Goal: Information Seeking & Learning: Learn about a topic

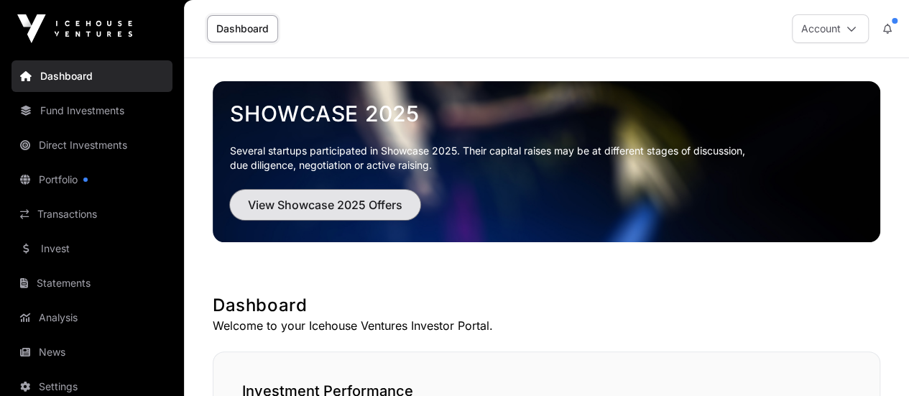
click at [367, 197] on span "View Showcase 2025 Offers" at bounding box center [325, 204] width 155 height 17
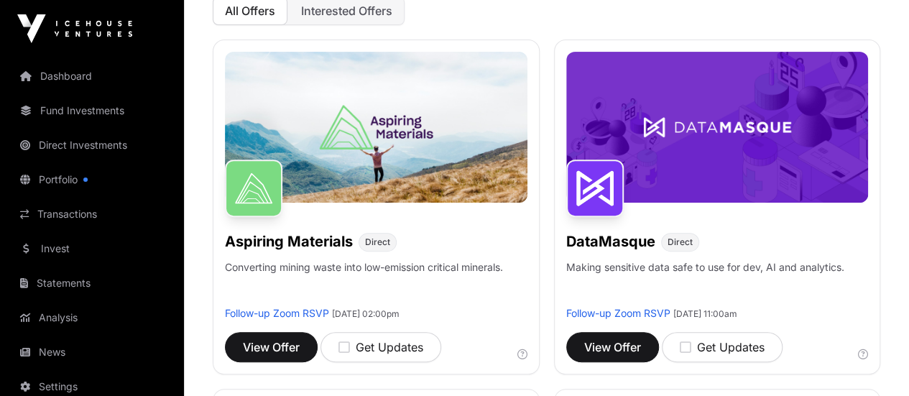
scroll to position [189, 0]
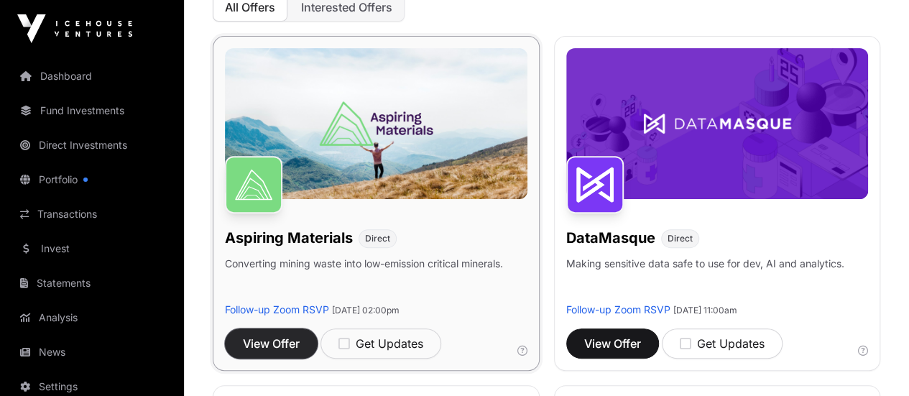
click at [279, 335] on span "View Offer" at bounding box center [271, 343] width 57 height 17
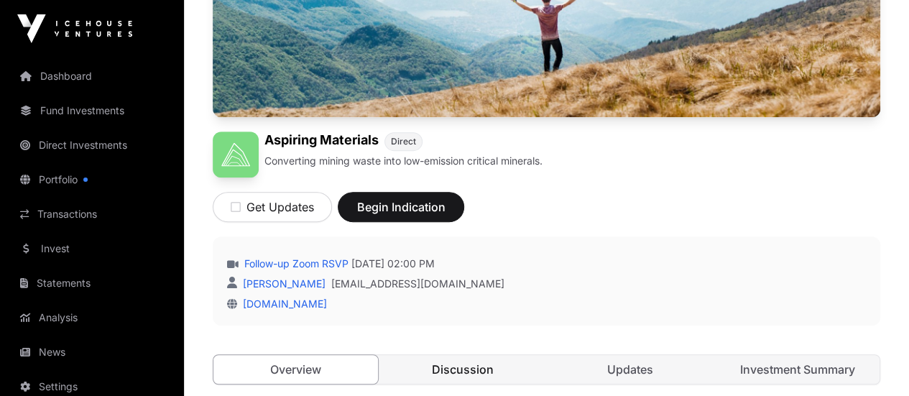
scroll to position [344, 0]
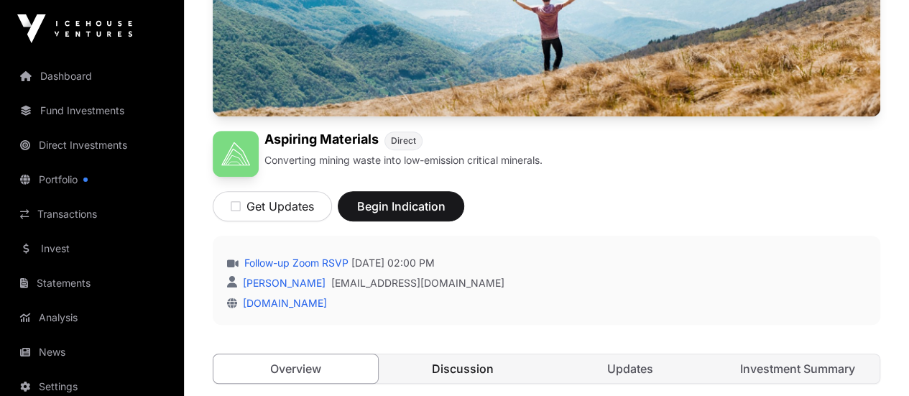
click at [470, 354] on link "Discussion" at bounding box center [463, 368] width 165 height 29
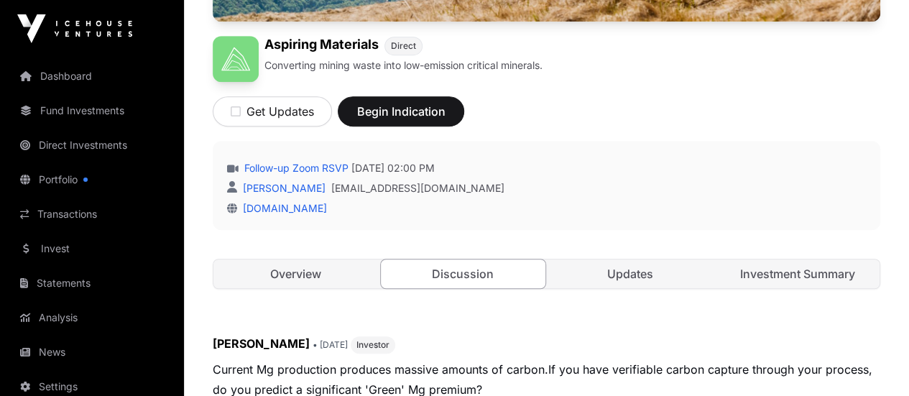
scroll to position [424, 0]
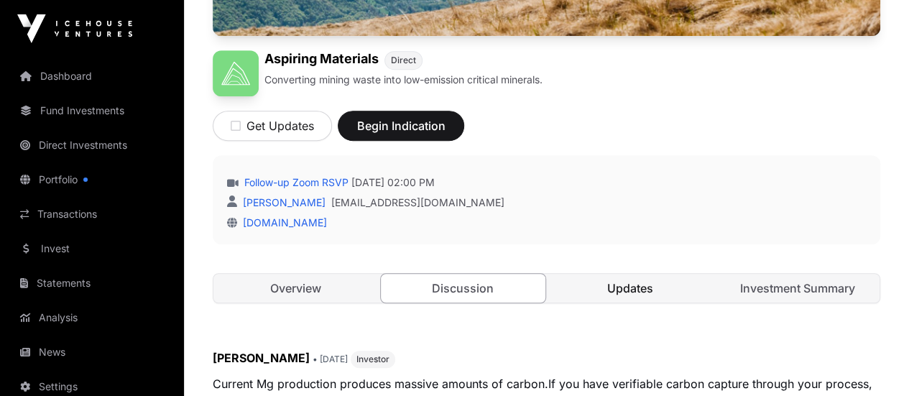
click at [658, 274] on link "Updates" at bounding box center [630, 288] width 165 height 29
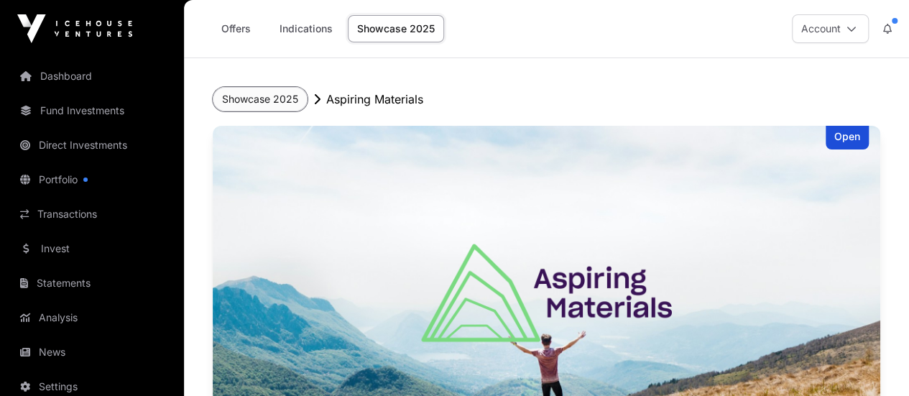
click at [266, 98] on button "Showcase 2025" at bounding box center [260, 99] width 95 height 24
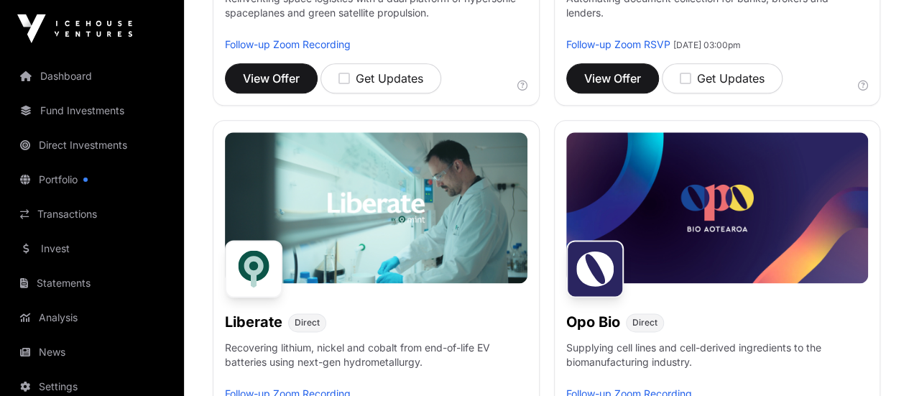
scroll to position [805, 0]
